Goal: Navigation & Orientation: Find specific page/section

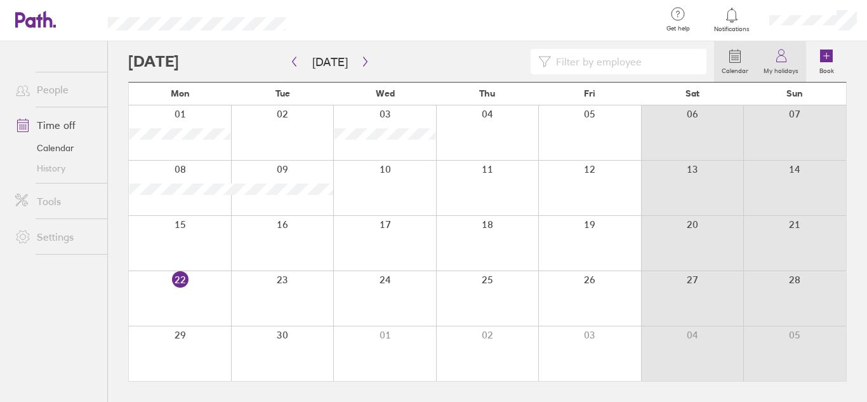
click at [785, 65] on label "My holidays" at bounding box center [781, 68] width 50 height 11
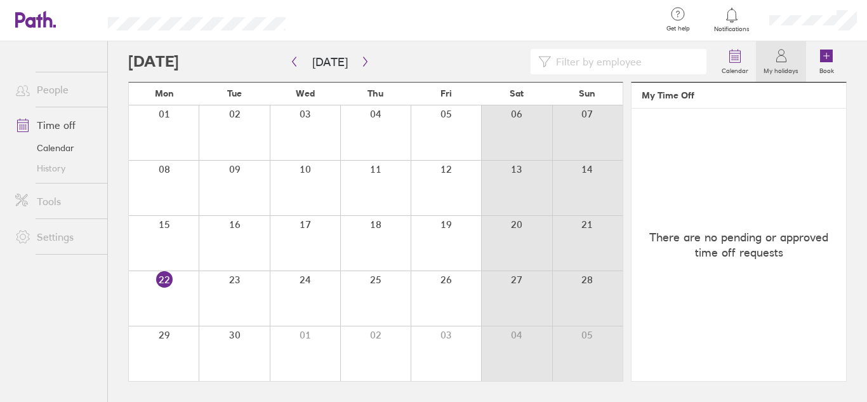
click at [55, 89] on link "People" at bounding box center [56, 89] width 102 height 25
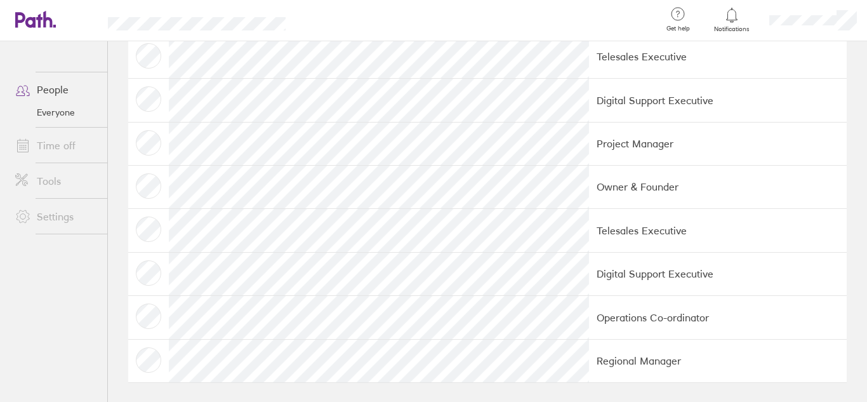
scroll to position [78, 0]
click at [148, 54] on td at bounding box center [148, 55] width 41 height 43
click at [60, 220] on link "Settings" at bounding box center [56, 216] width 102 height 25
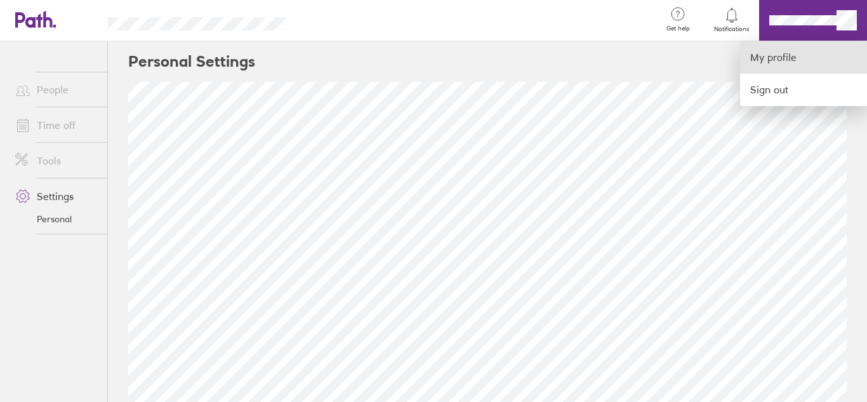
click at [789, 57] on link "My profile" at bounding box center [803, 57] width 127 height 32
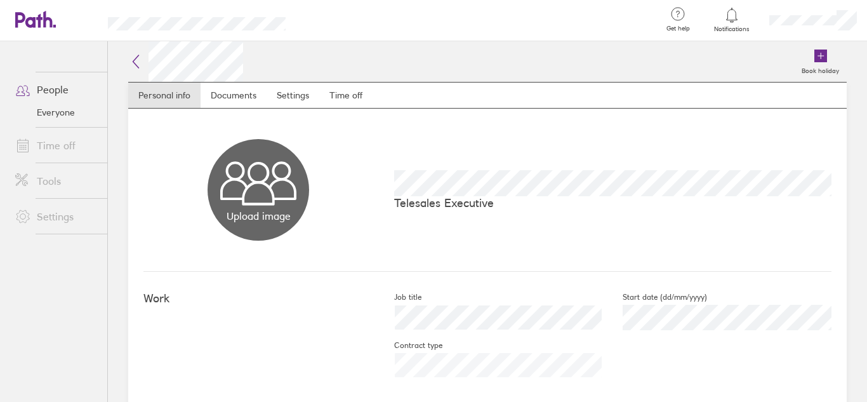
click at [67, 90] on link "People" at bounding box center [56, 89] width 102 height 25
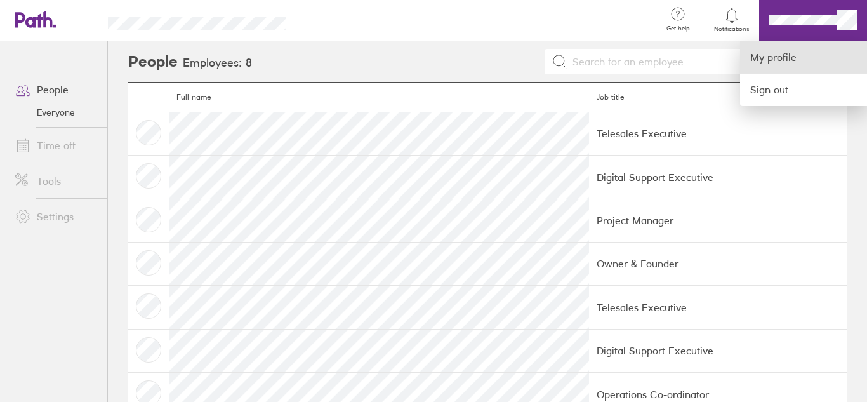
click at [788, 55] on link "My profile" at bounding box center [803, 57] width 127 height 32
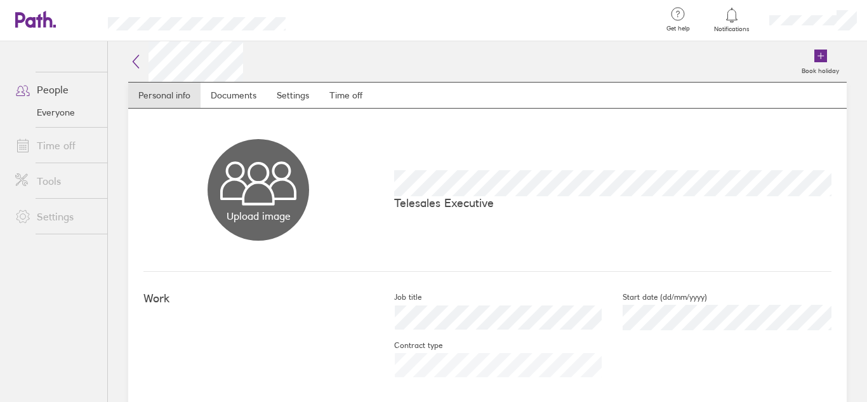
click at [143, 63] on h2 at bounding box center [186, 61] width 116 height 41
click at [134, 62] on icon at bounding box center [135, 61] width 15 height 15
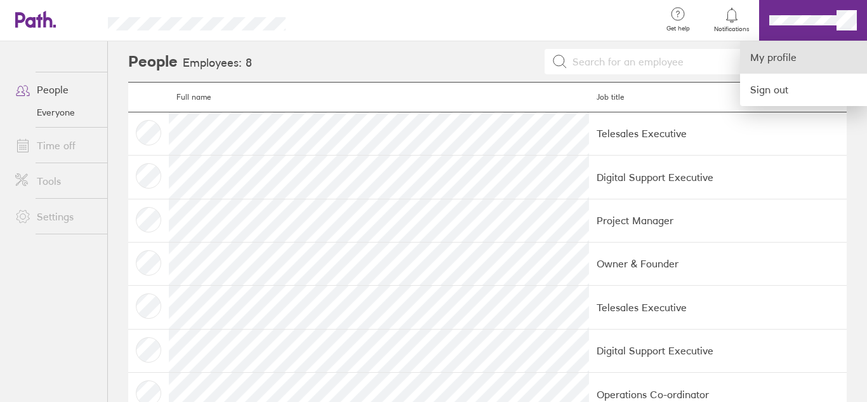
click at [783, 56] on link "My profile" at bounding box center [803, 57] width 127 height 32
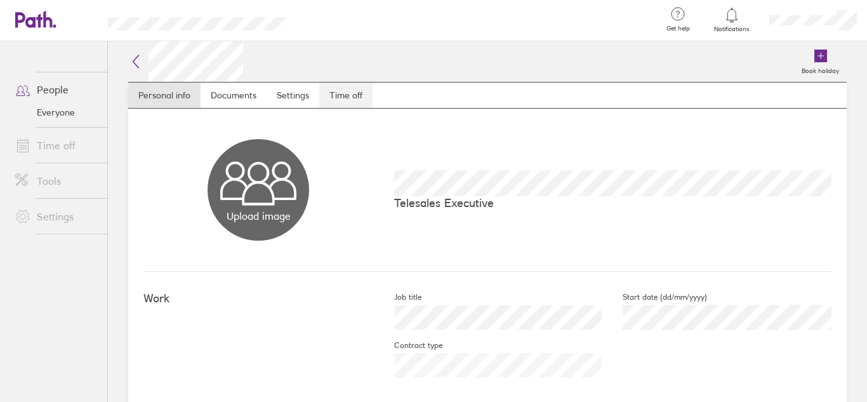
click at [354, 98] on link "Time off" at bounding box center [345, 95] width 53 height 25
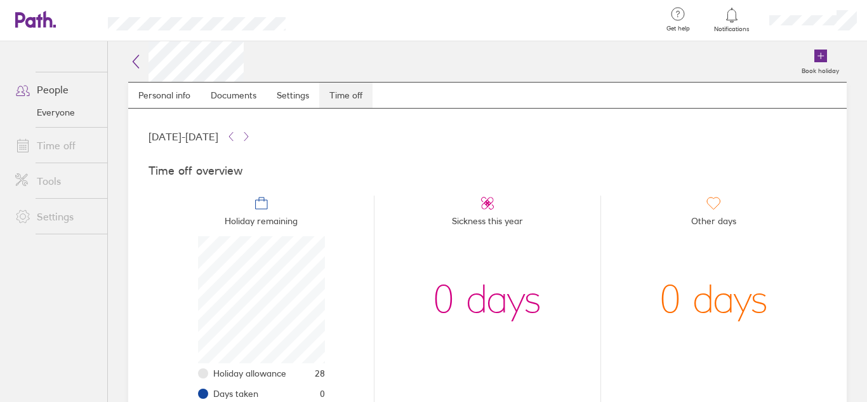
scroll to position [127, 127]
click at [302, 93] on link "Settings" at bounding box center [293, 95] width 53 height 25
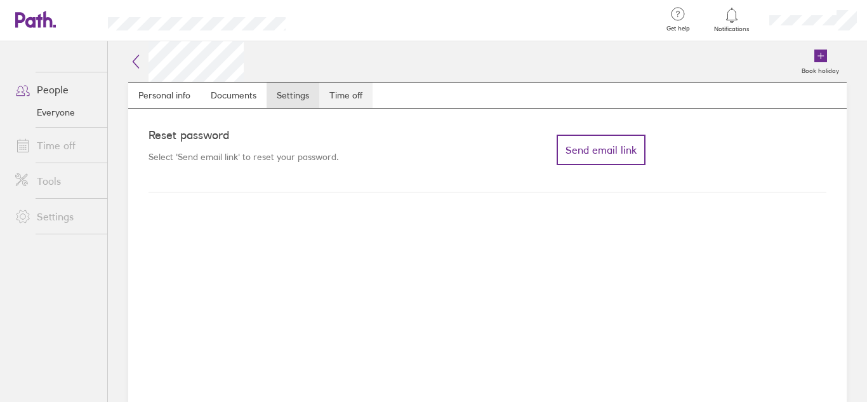
click at [357, 88] on link "Time off" at bounding box center [345, 95] width 53 height 25
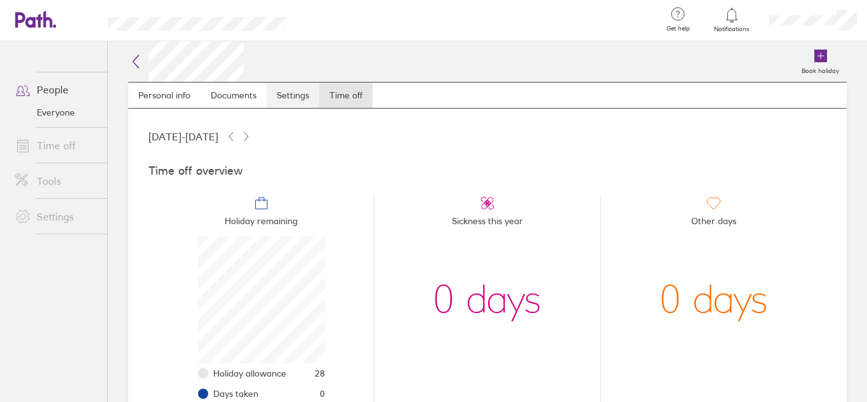
click at [306, 88] on link "Settings" at bounding box center [293, 95] width 53 height 25
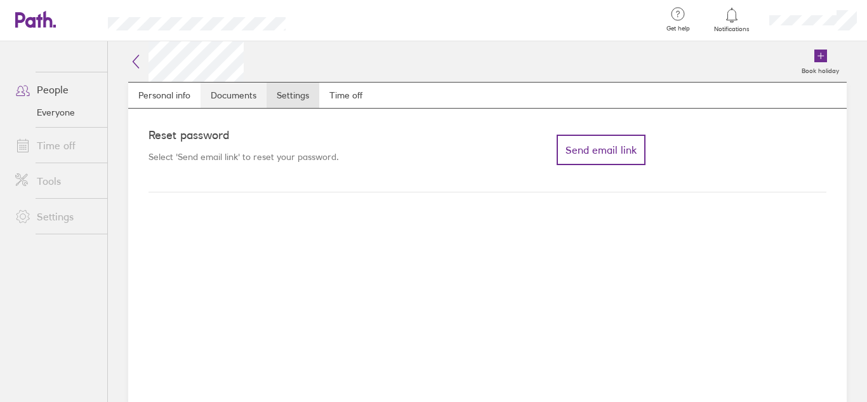
click at [206, 86] on link "Documents" at bounding box center [234, 95] width 66 height 25
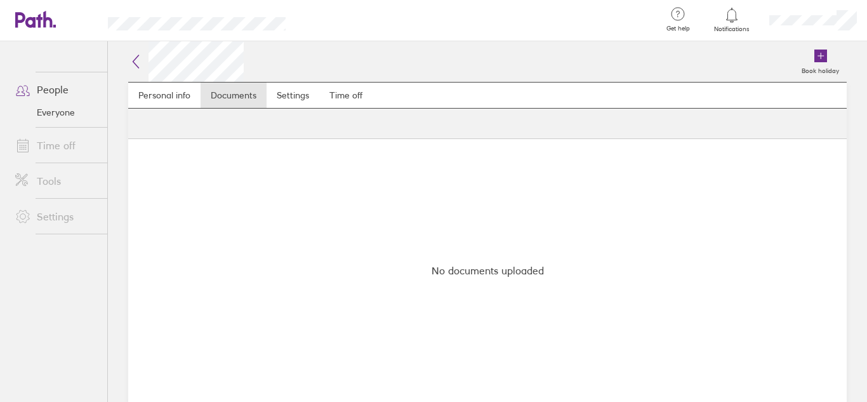
click at [69, 137] on link "Time off" at bounding box center [56, 145] width 102 height 25
